Goal: Task Accomplishment & Management: Use online tool/utility

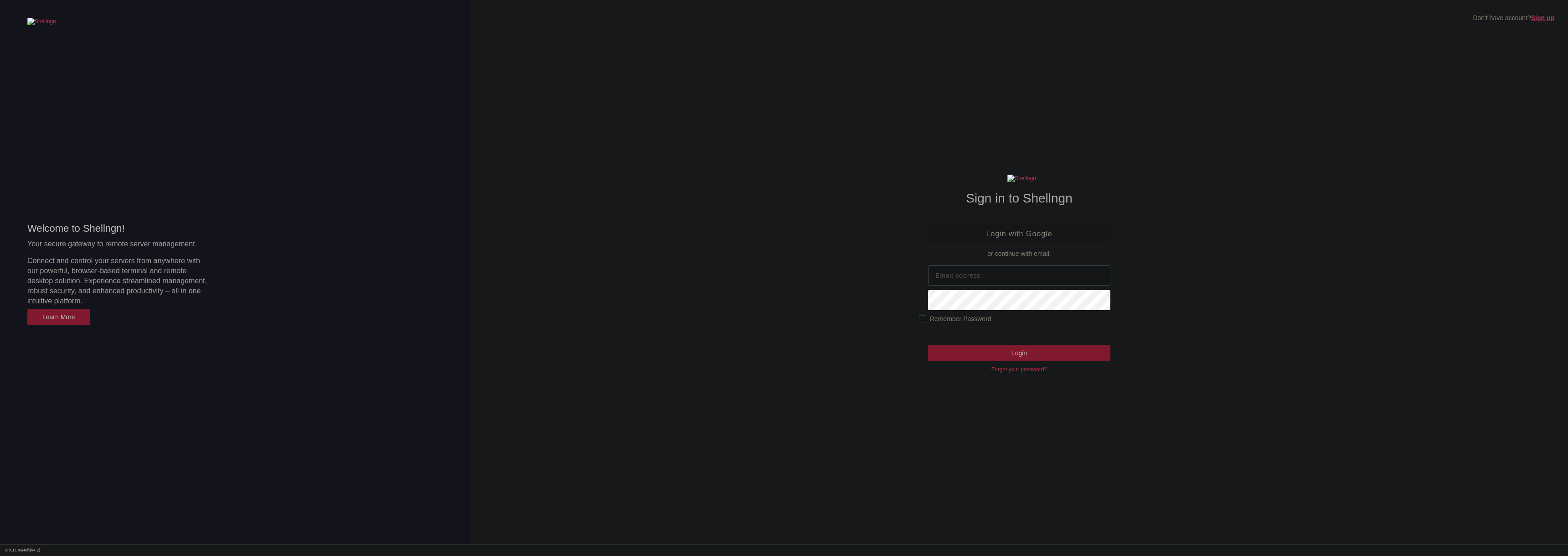
click at [974, 268] on input "email" at bounding box center [1020, 275] width 183 height 20
type input "[EMAIL_ADDRESS][DOMAIN_NAME]"
click at [928, 345] on input "Login" at bounding box center [1020, 353] width 183 height 16
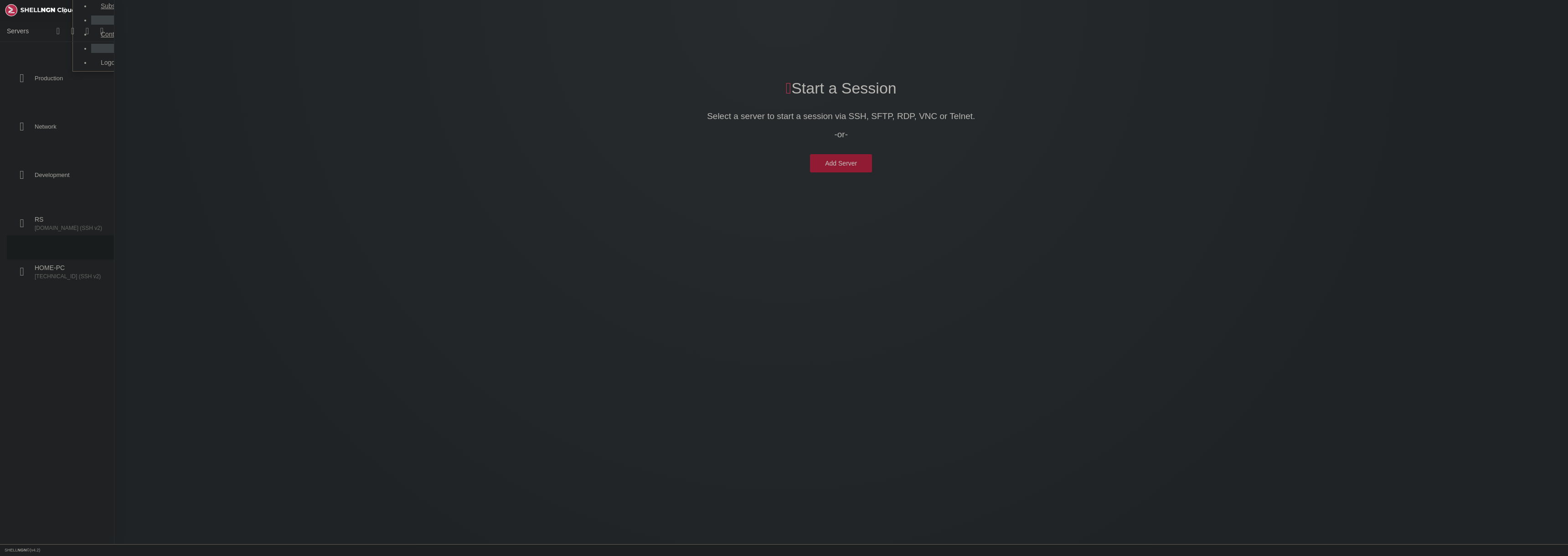
scroll to position [5, 0]
click at [60, 31] on div "button" at bounding box center [58, 30] width 3 height 13
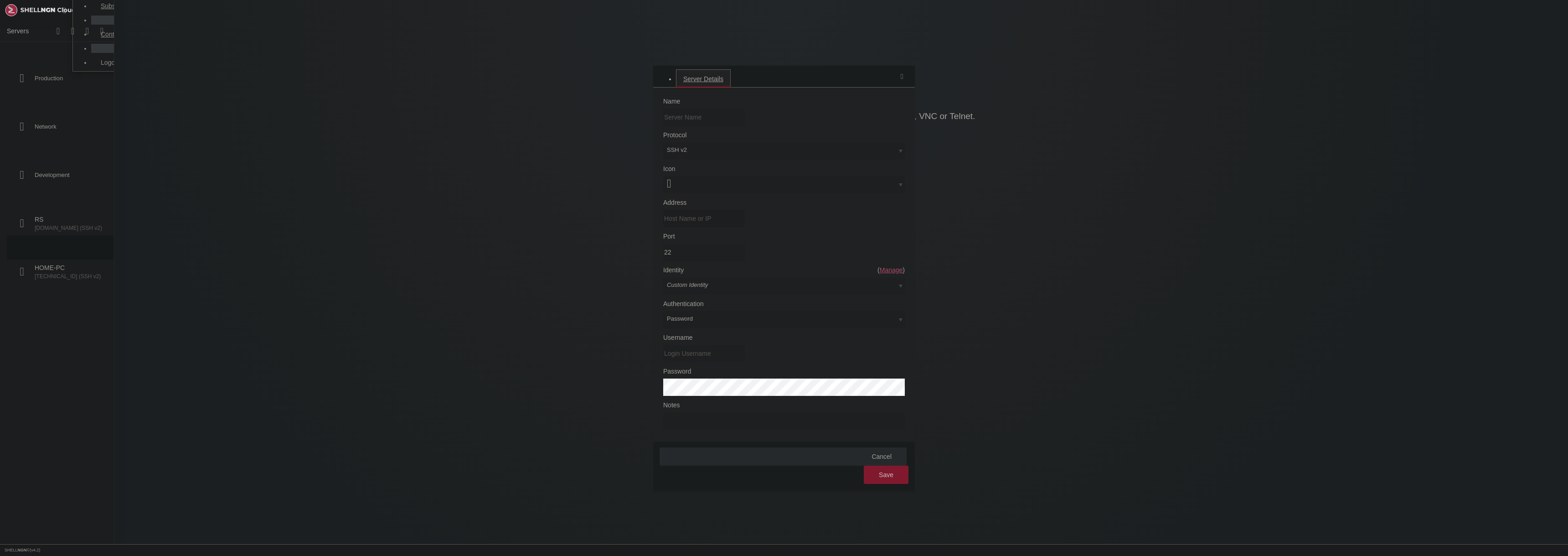
click at [724, 227] on input "Address" at bounding box center [704, 218] width 82 height 17
click at [725, 126] on input "text" at bounding box center [704, 117] width 82 height 17
type input "HOME-SERVER"
click at [716, 227] on input "Address" at bounding box center [704, 218] width 82 height 17
type input "h"
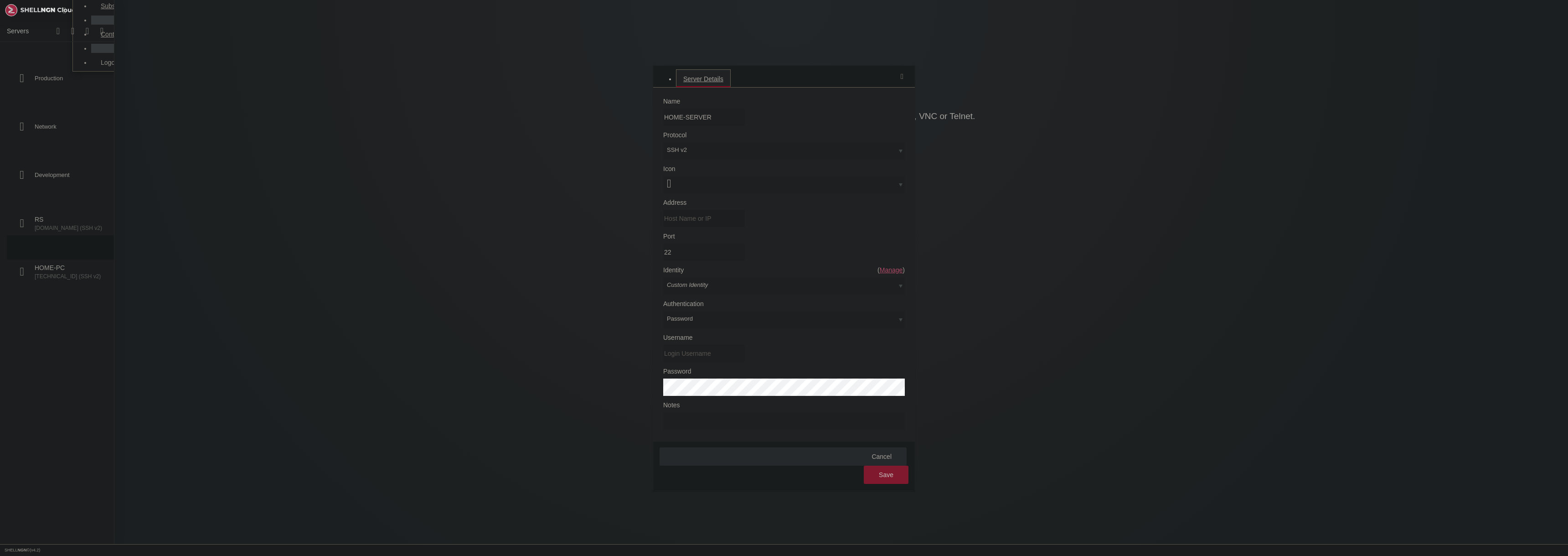
click at [716, 227] on input "Address" at bounding box center [704, 218] width 82 height 17
type input "[TECHNICAL_ID]"
click at [765, 277] on div "Custom Identity" at bounding box center [784, 286] width 242 height 17
click at [845, 311] on div "Password" at bounding box center [784, 320] width 242 height 17
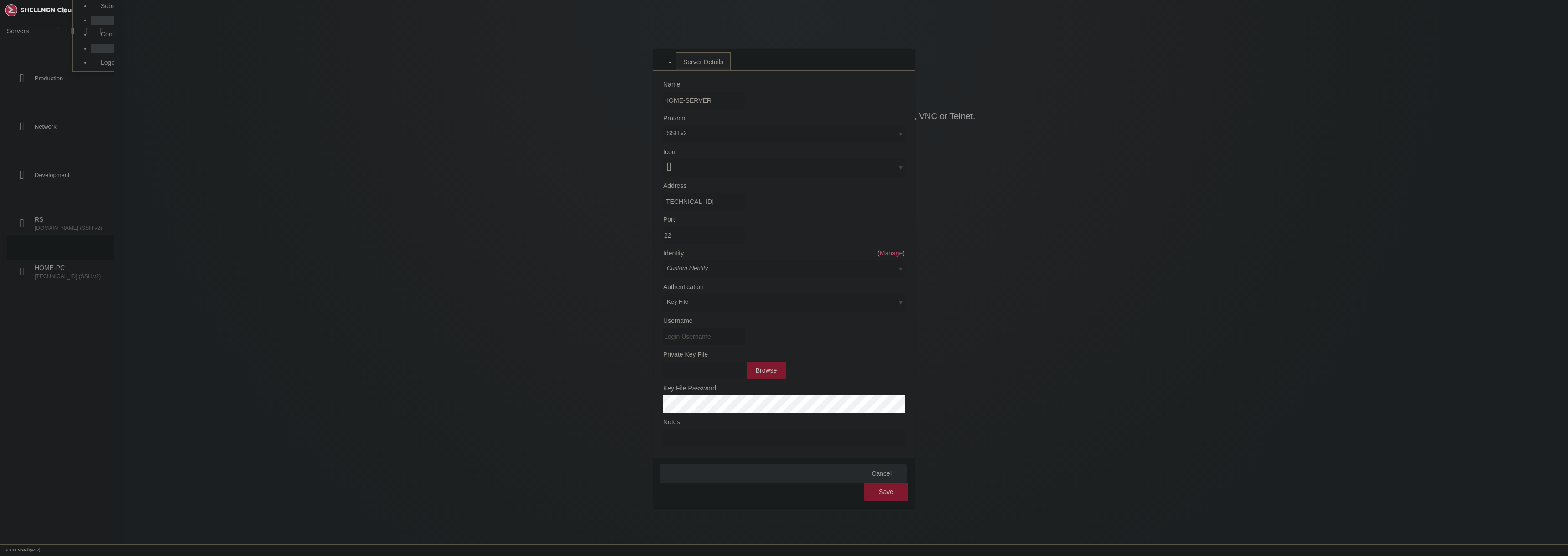
click at [745, 328] on input "Username" at bounding box center [704, 336] width 82 height 17
type input "jharmon"
click at [786, 362] on button "Browse" at bounding box center [766, 370] width 40 height 17
type input "id_ecdsa"
click at [900, 482] on button "Save" at bounding box center [886, 491] width 44 height 18
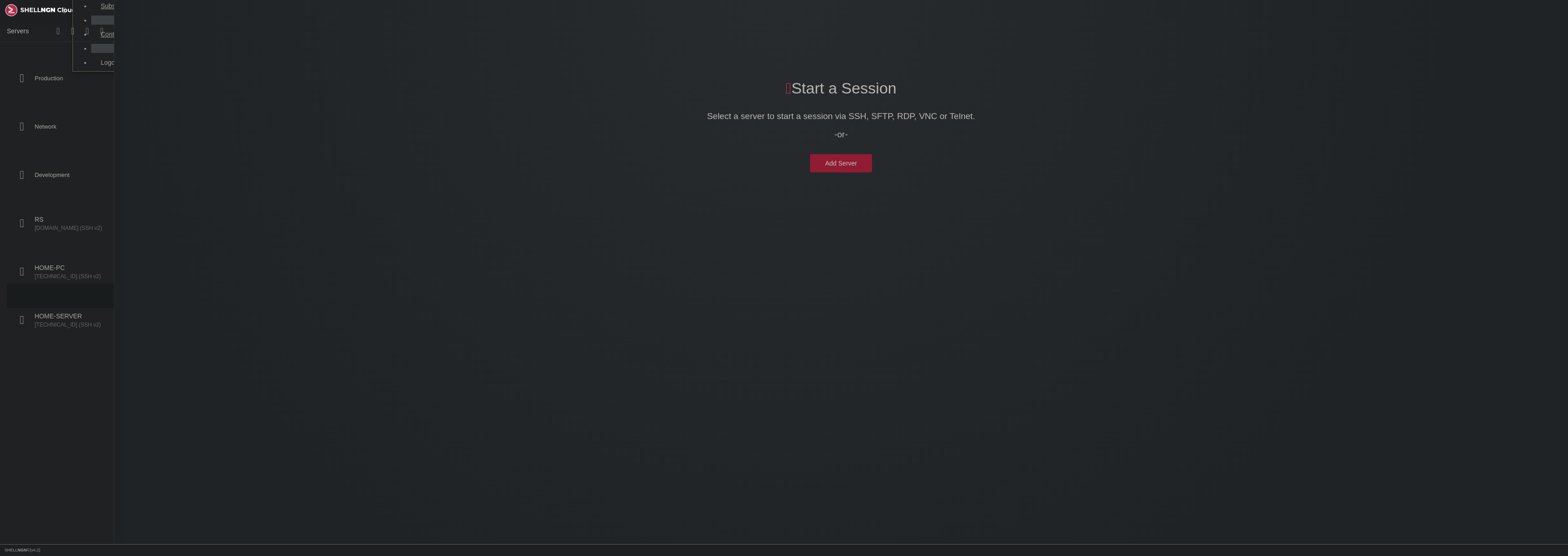
scroll to position [30, 0]
click at [107, 453] on span "Connect" at bounding box center [97, 452] width 24 height 7
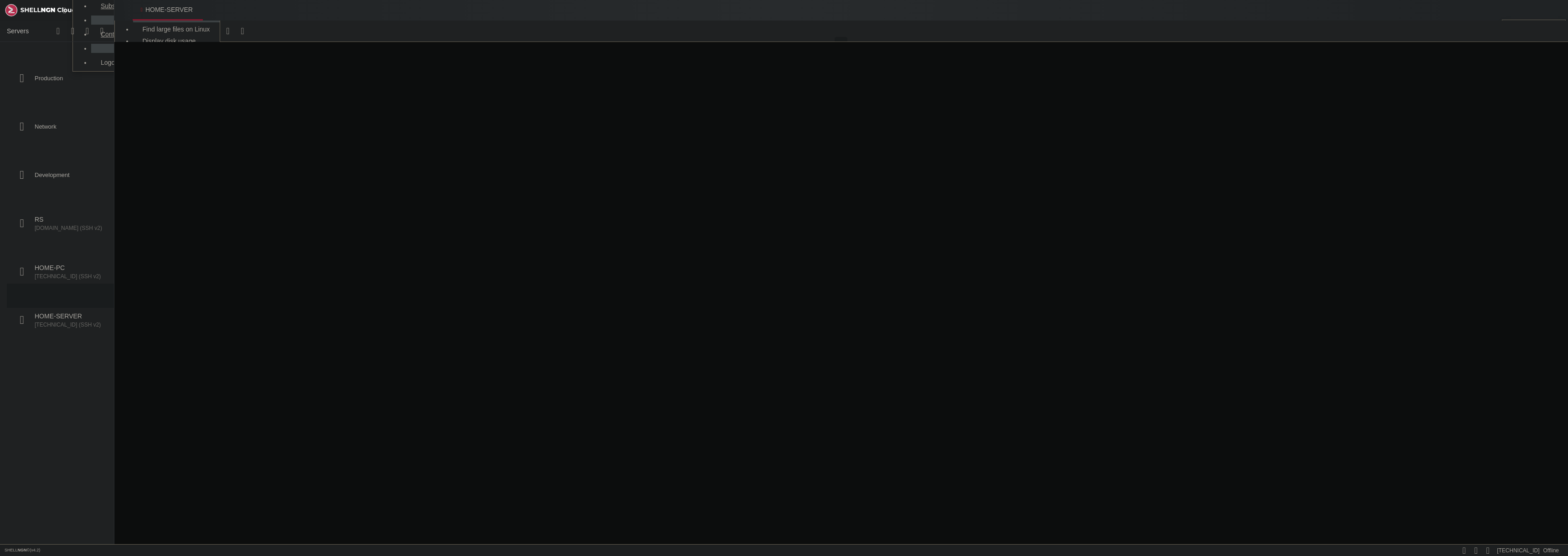
scroll to position [0, 0]
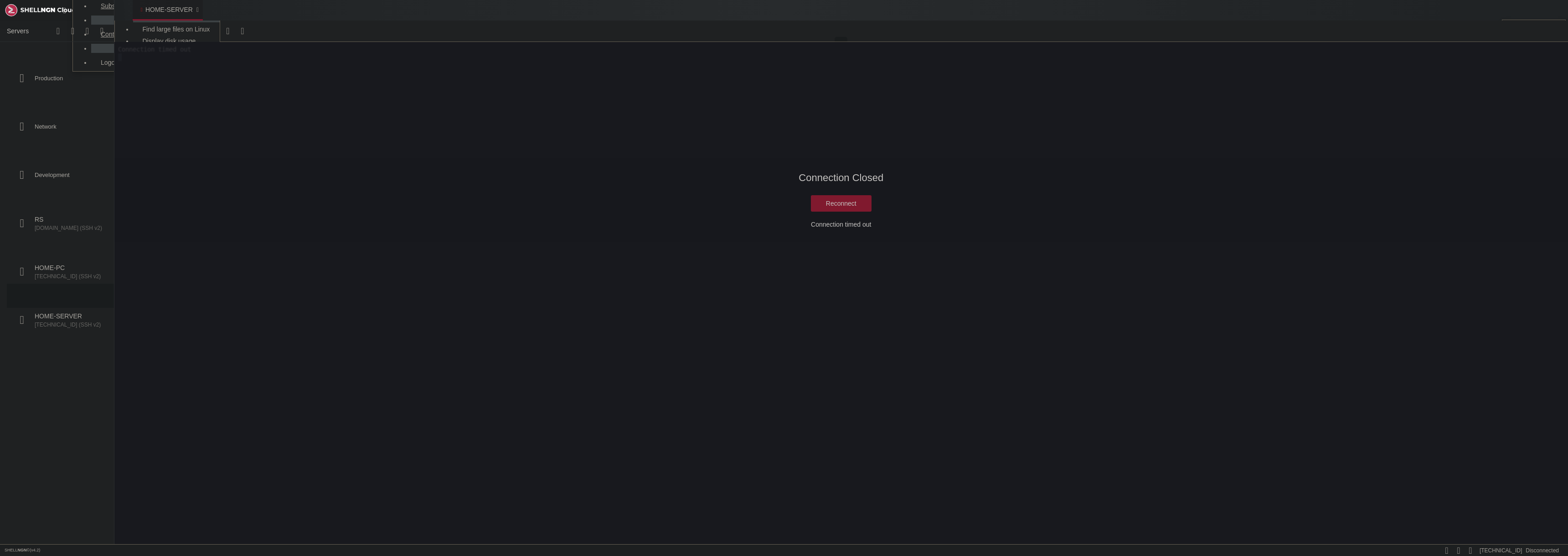
click at [197, 10] on div "" at bounding box center [198, 10] width 2 height 7
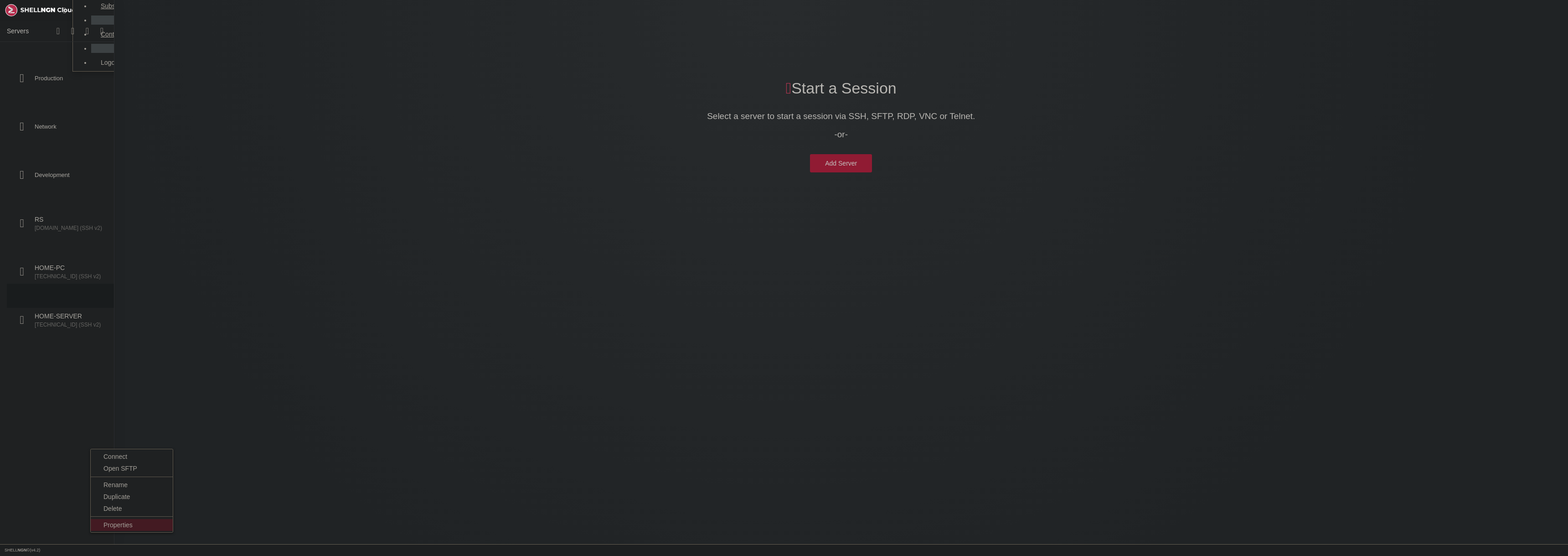
click at [121, 526] on span "Properties" at bounding box center [118, 525] width 29 height 7
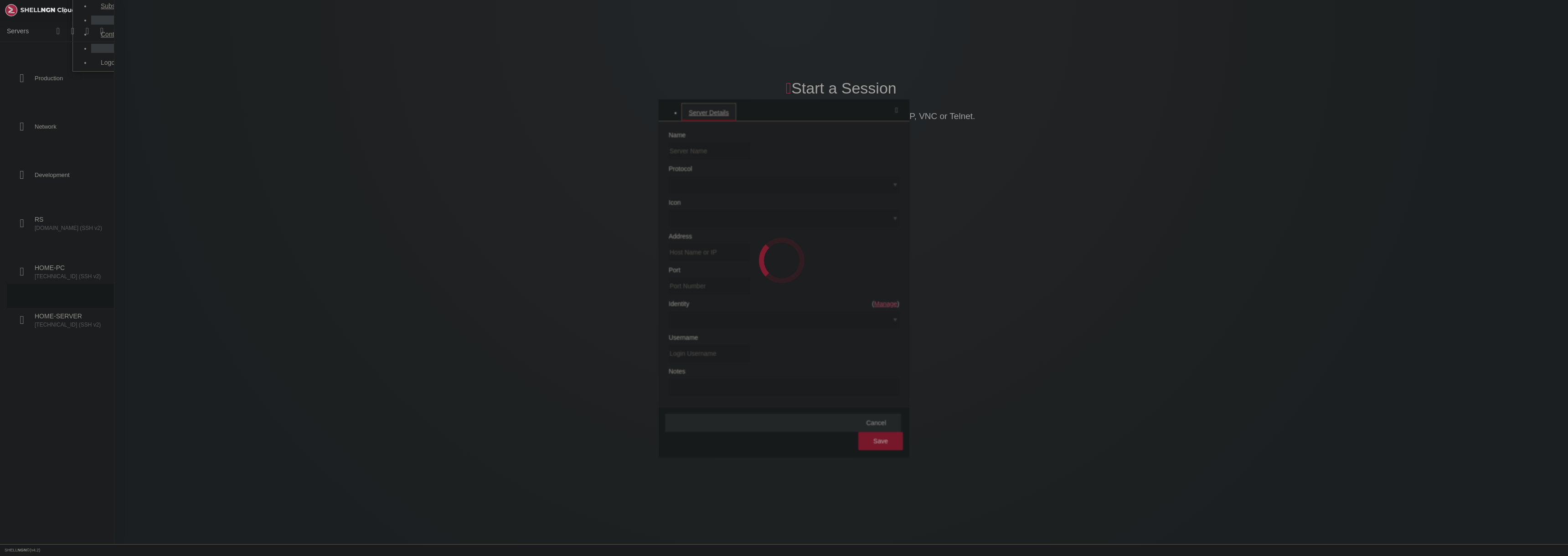
type input "HOME-SERVER"
type input "[TECHNICAL_ID]"
type input "22"
type input "jharmon"
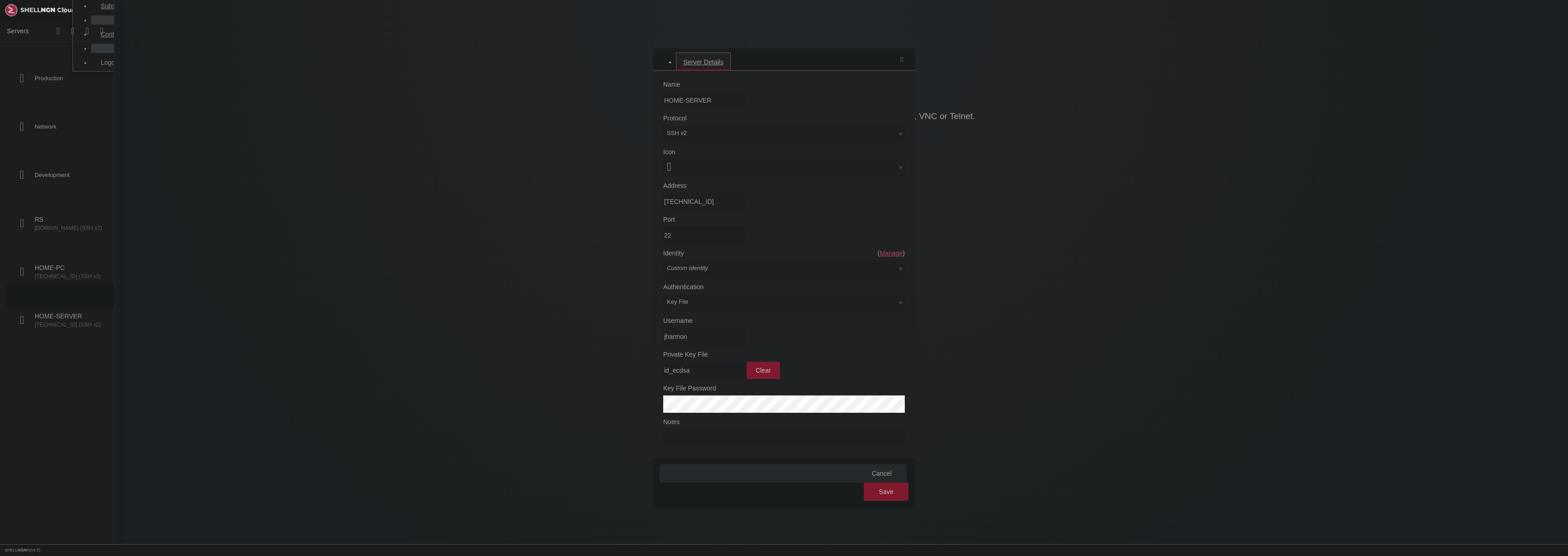
click at [745, 227] on input "22" at bounding box center [704, 235] width 82 height 17
type input "2"
type input "11223"
click at [900, 482] on button "Save" at bounding box center [886, 491] width 44 height 18
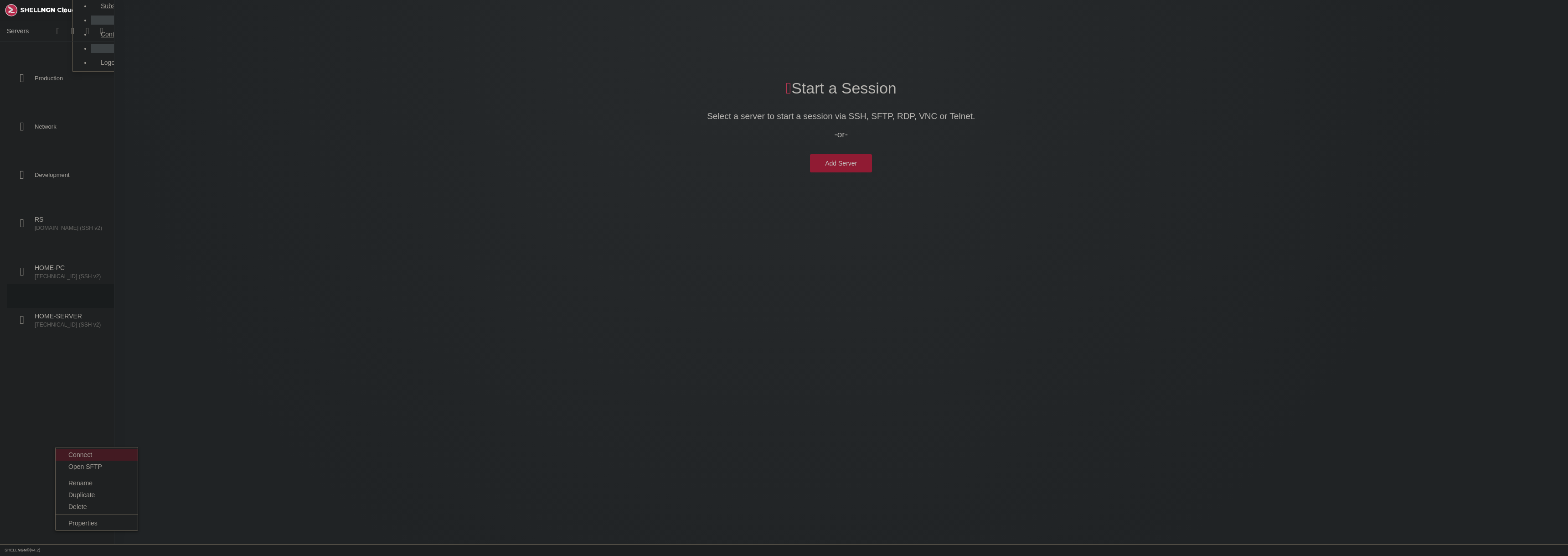
click at [82, 456] on span "Connect" at bounding box center [80, 455] width 24 height 7
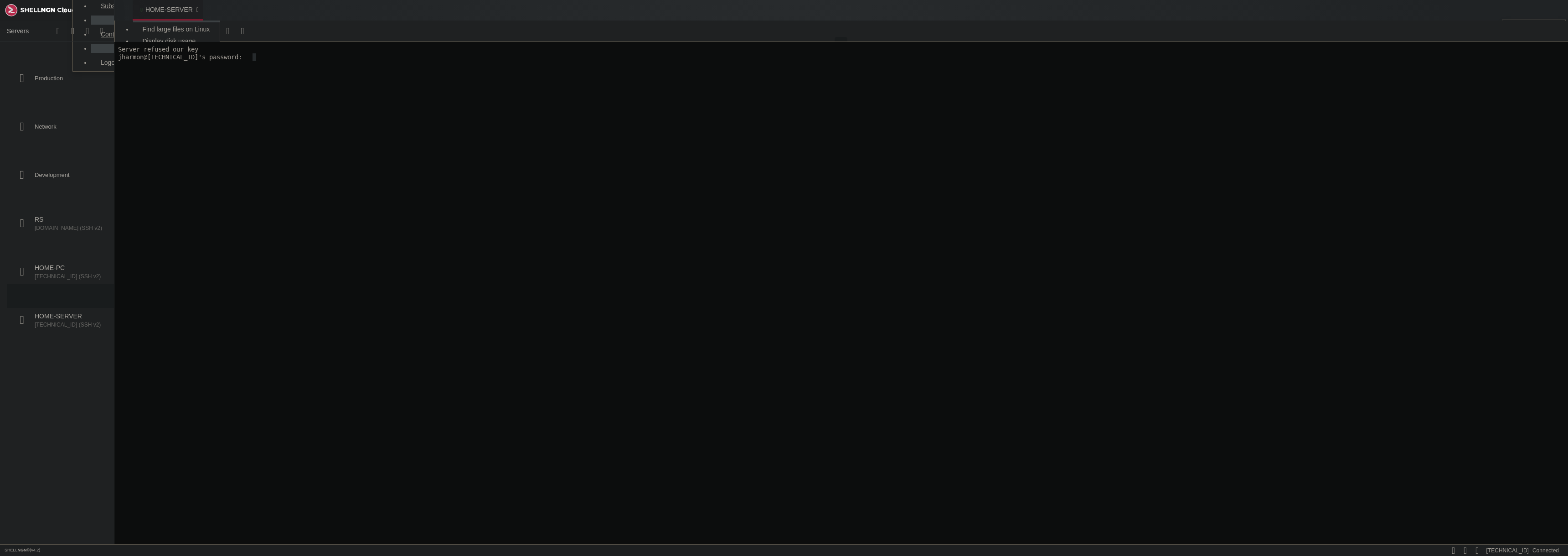
click at [197, 10] on div "" at bounding box center [198, 10] width 2 height 7
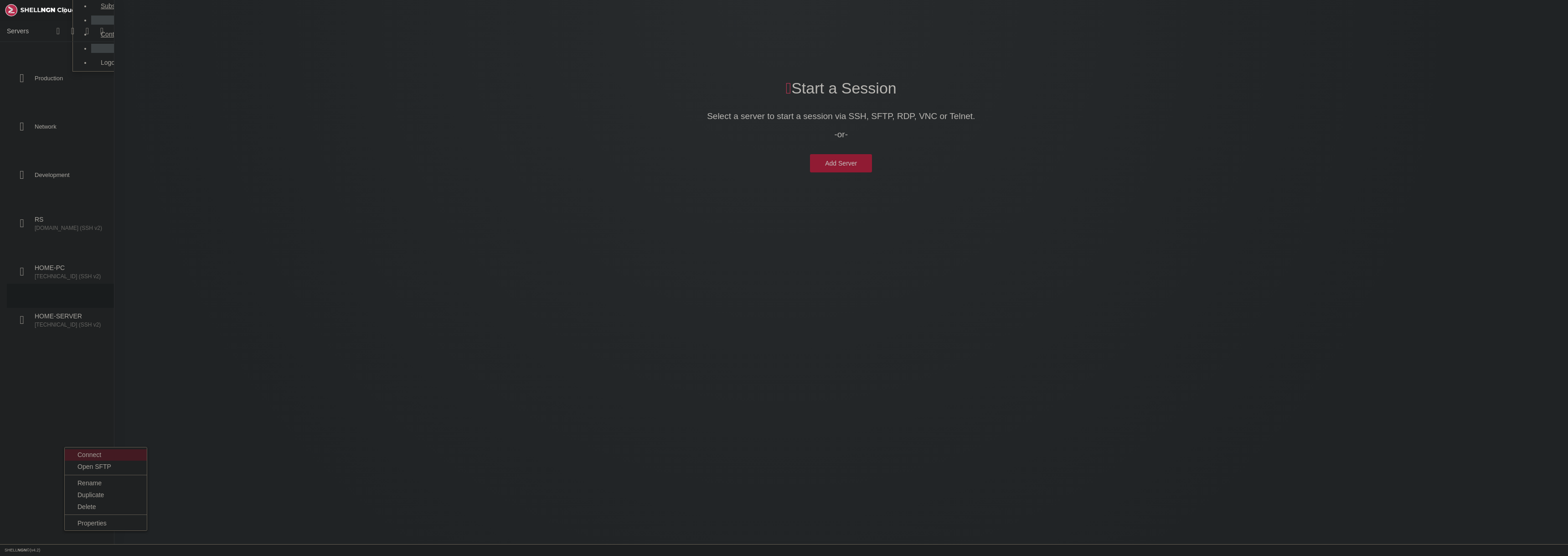
click at [96, 460] on li "Connect" at bounding box center [105, 455] width 82 height 12
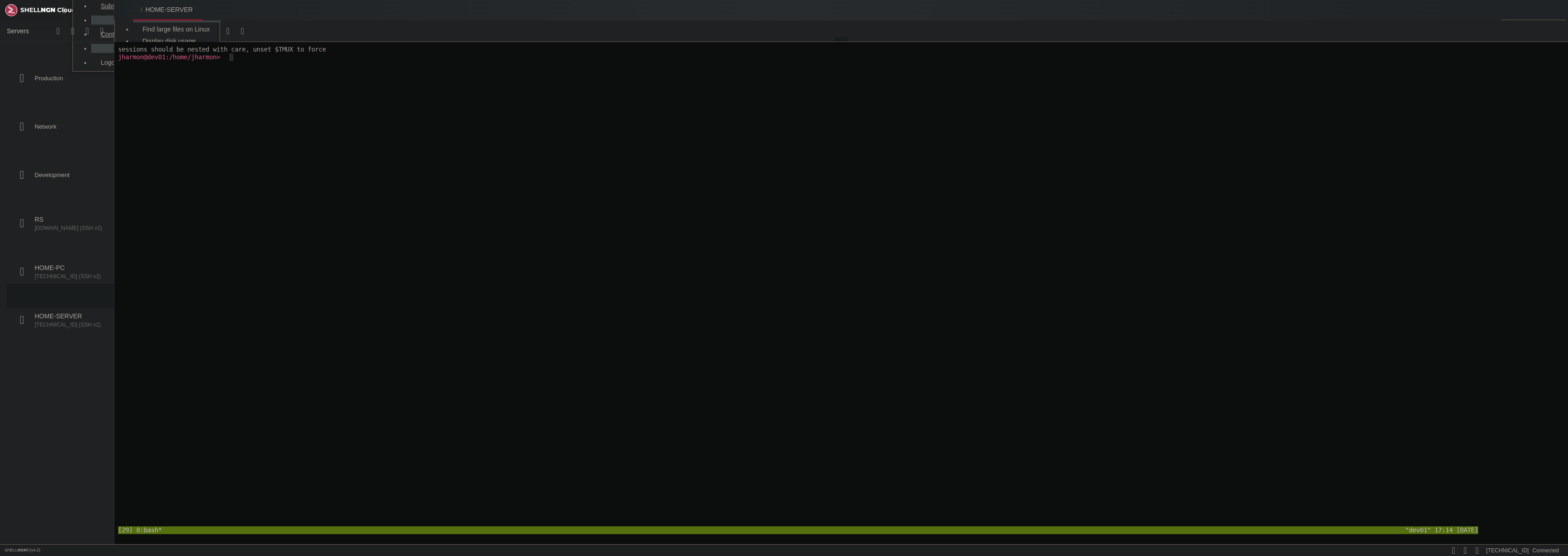
click at [354, 107] on x-row at bounding box center [840, 104] width 1446 height 8
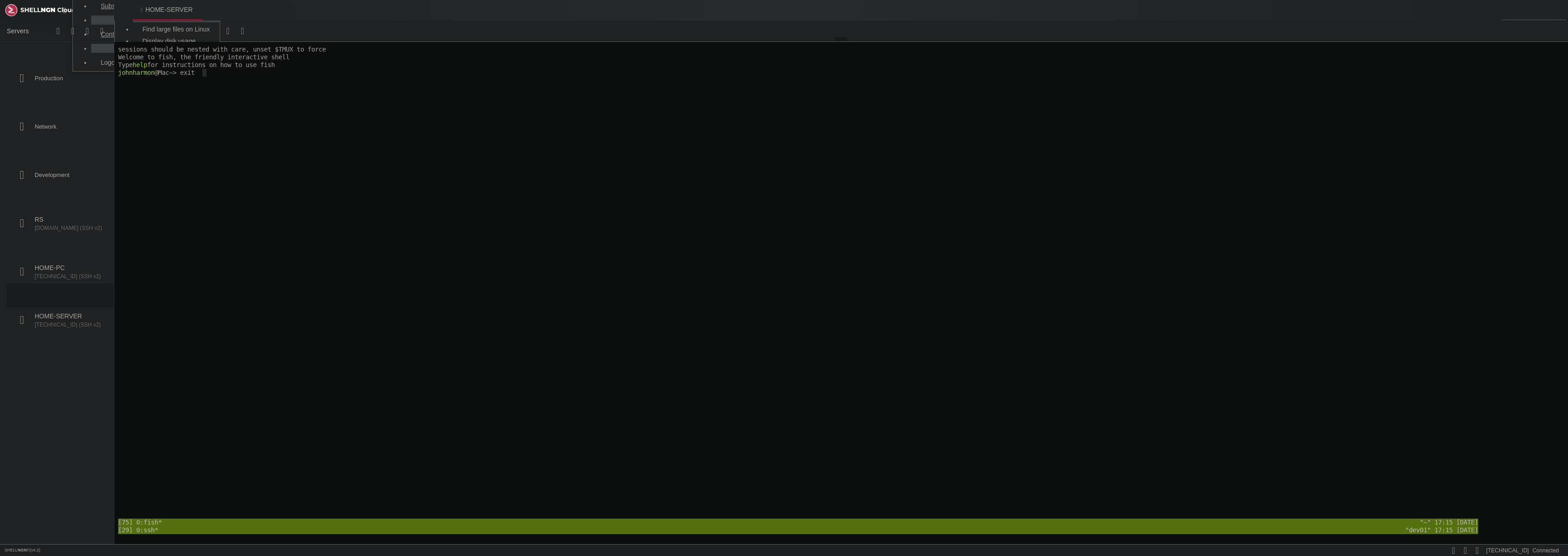
drag, startPoint x: 341, startPoint y: 20, endPoint x: 343, endPoint y: 36, distance: 16.1
click at [341, 20] on ul "HOME-SERVER " at bounding box center [833, 10] width 1437 height 21
click at [362, 111] on body "Page up sessions should be nested with care, unset $TMUX to force Welcome to fi…" at bounding box center [841, 293] width 1454 height 502
click at [391, 106] on x-row at bounding box center [840, 104] width 1446 height 8
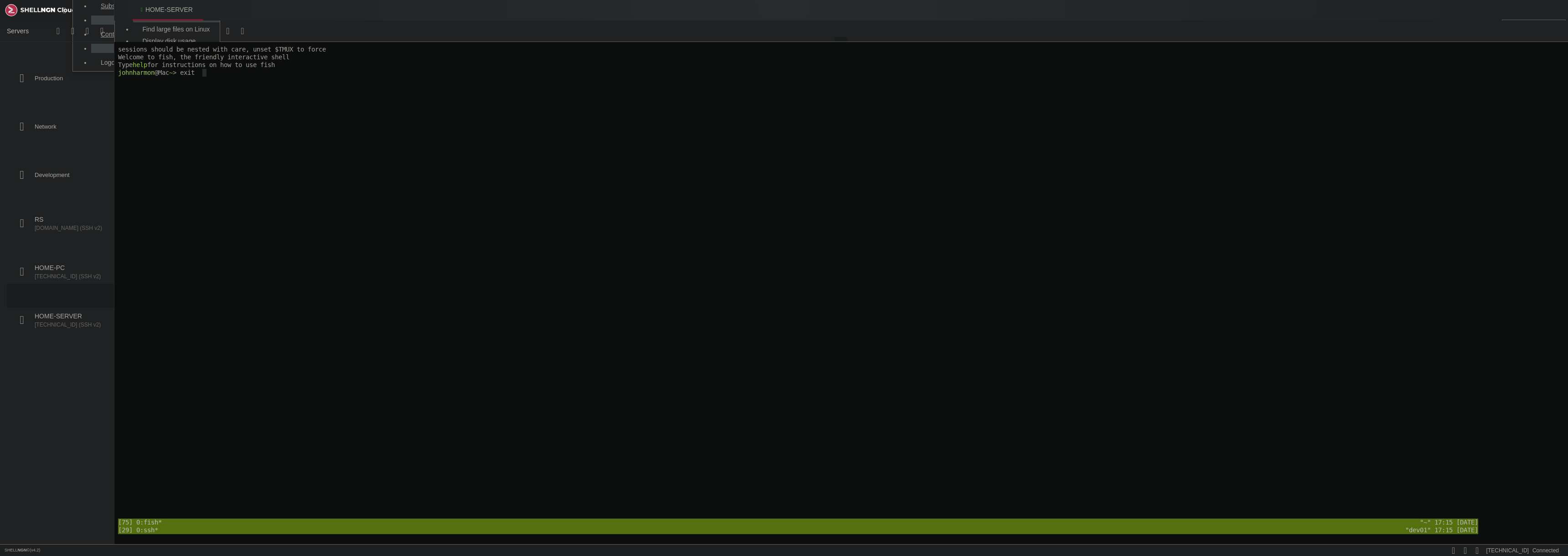
click at [391, 106] on x-row at bounding box center [840, 104] width 1446 height 8
click at [197, 10] on div "" at bounding box center [198, 10] width 2 height 7
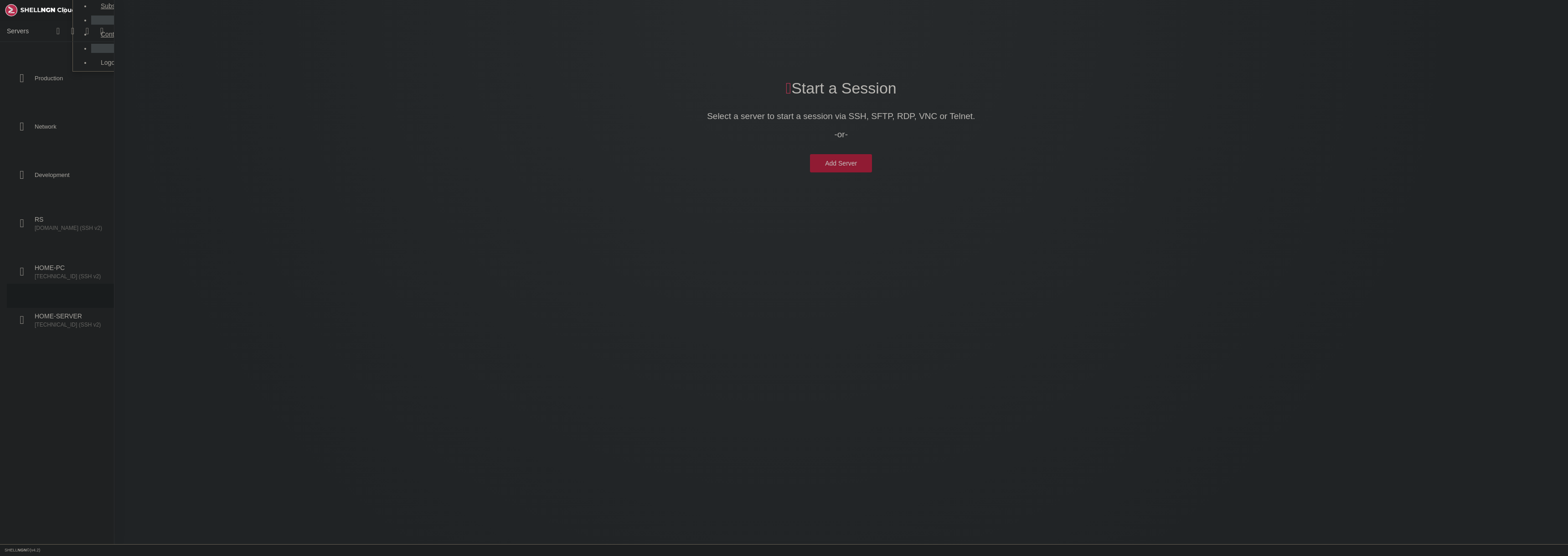
scroll to position [30, 0]
click at [66, 450] on span "Connect" at bounding box center [75, 451] width 24 height 7
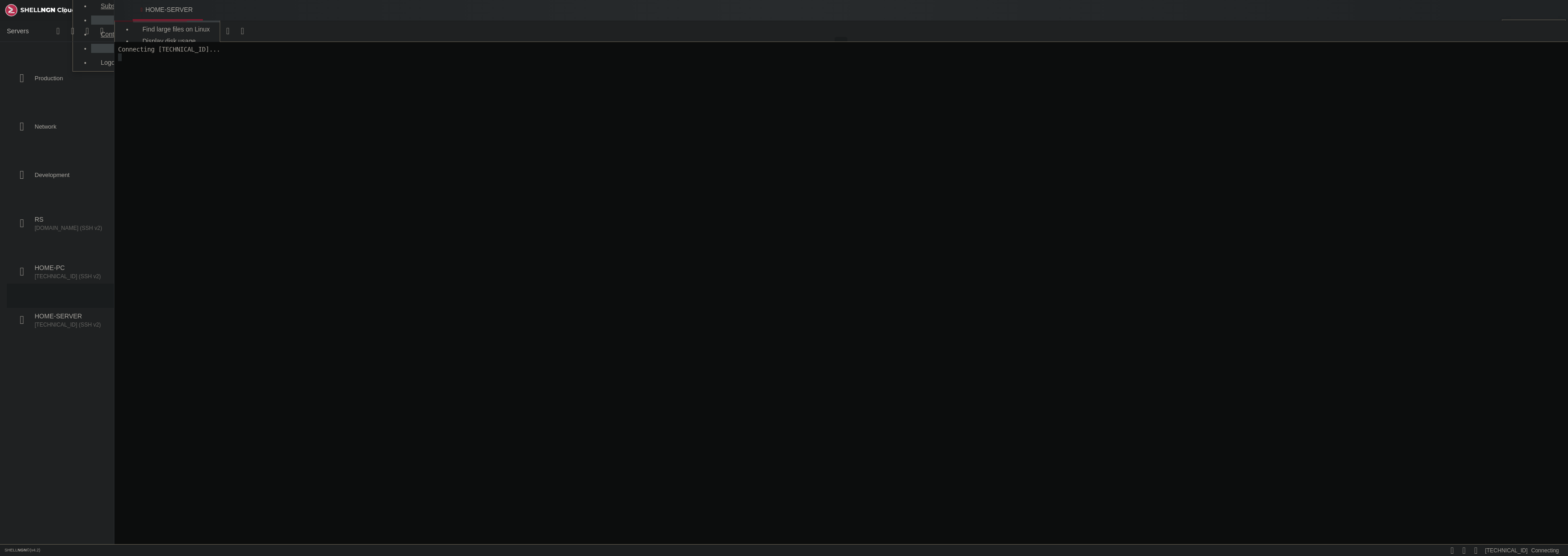
scroll to position [0, 0]
